Goal: Task Accomplishment & Management: Manage account settings

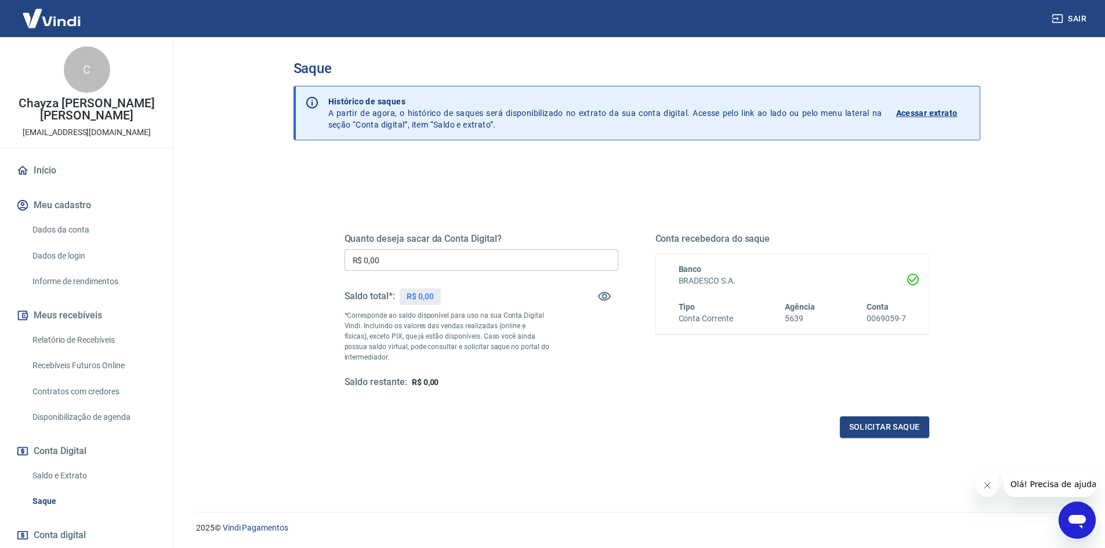
click at [439, 258] on input "R$ 0,00" at bounding box center [482, 259] width 274 height 21
click at [1068, 19] on button "Sair" at bounding box center [1070, 18] width 42 height 21
